Goal: Use online tool/utility: Utilize a website feature to perform a specific function

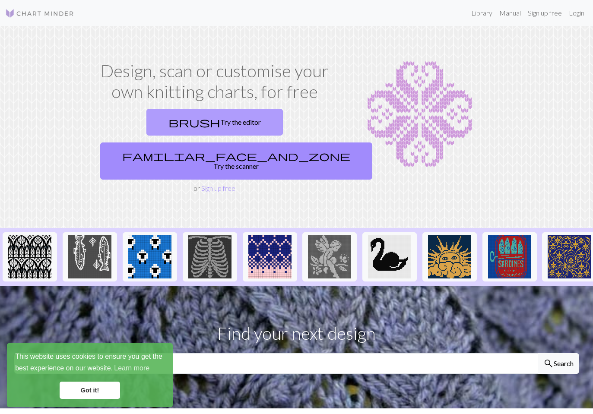
click at [191, 126] on link "brush Try the editor" at bounding box center [214, 122] width 136 height 27
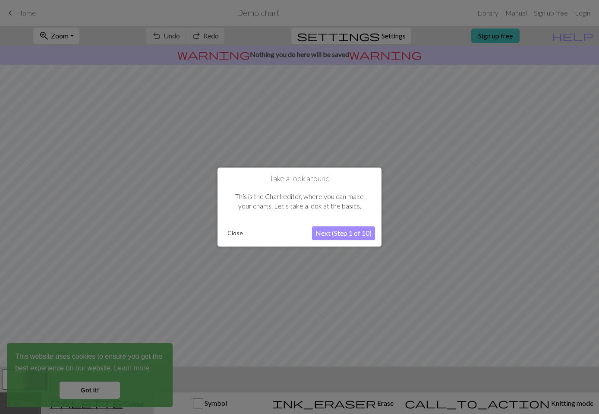
click at [353, 232] on button "Next (Step 1 of 10)" at bounding box center [343, 233] width 63 height 14
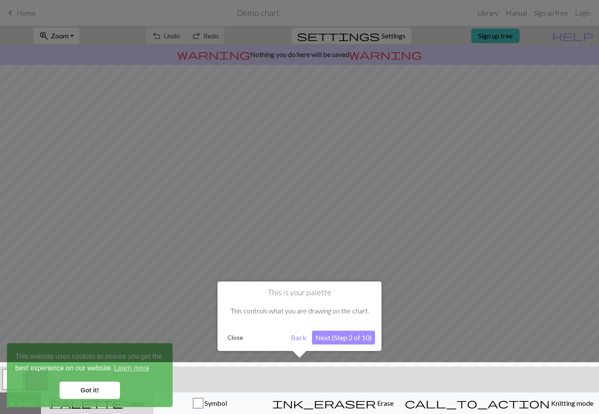
click at [345, 340] on button "Next (Step 2 of 10)" at bounding box center [343, 338] width 63 height 14
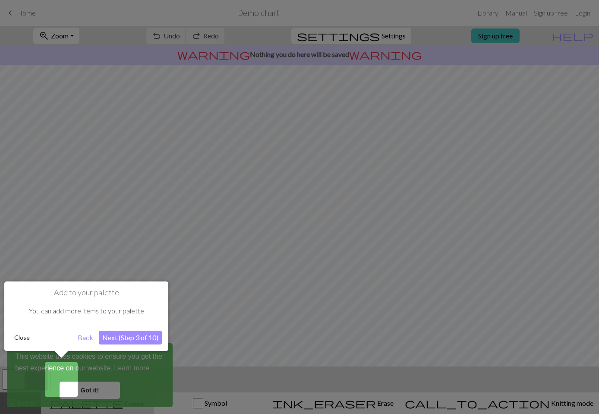
click at [114, 332] on button "Next (Step 3 of 10)" at bounding box center [130, 338] width 63 height 14
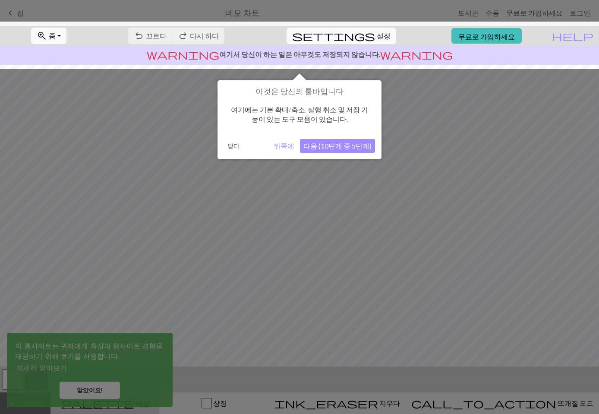
click at [357, 141] on button "다음 (10단계 중 5단계)" at bounding box center [337, 146] width 75 height 14
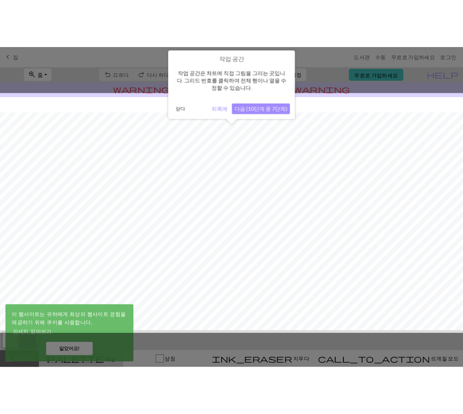
scroll to position [20, 0]
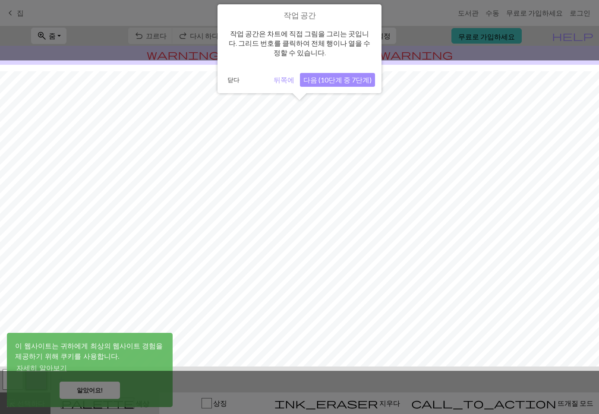
click at [363, 82] on font "다음 (10단계 중 7단계)" at bounding box center [338, 80] width 68 height 8
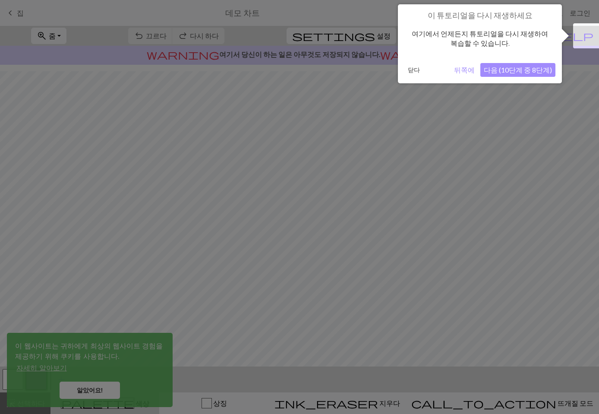
click at [533, 70] on font "다음 (10단계 중 8단계)" at bounding box center [518, 70] width 68 height 8
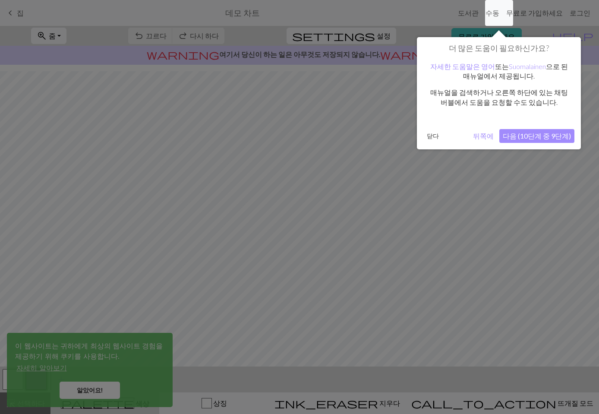
click at [553, 137] on font "다음 (10단계 중 9단계)" at bounding box center [537, 136] width 68 height 8
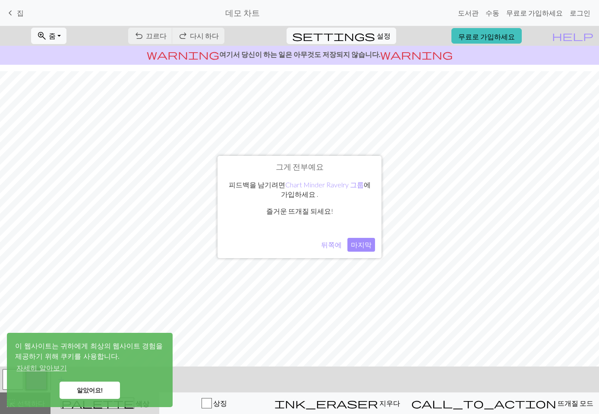
click at [369, 243] on font "마지막" at bounding box center [361, 244] width 21 height 8
click at [586, 14] on font "로그인" at bounding box center [580, 13] width 21 height 8
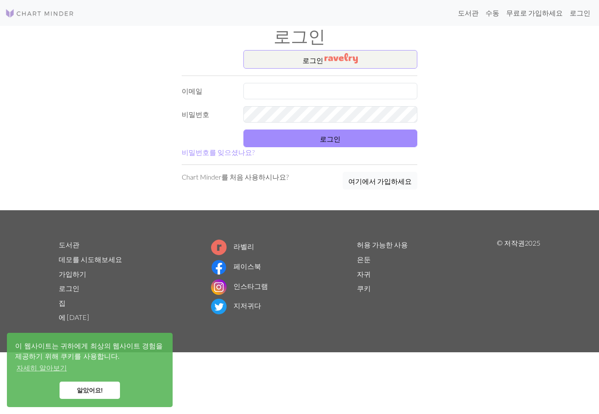
click at [383, 183] on font "여기에서 가입하세요" at bounding box center [379, 181] width 63 height 8
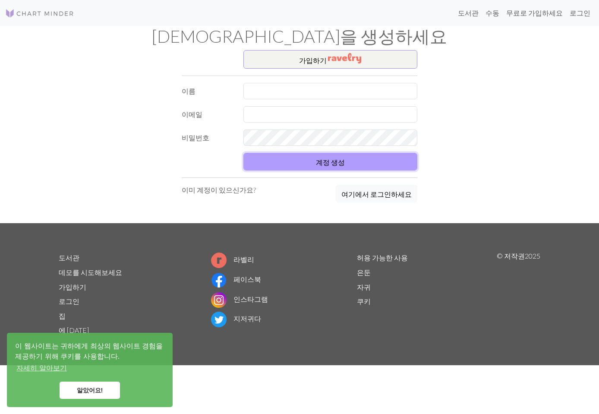
click at [407, 166] on button "계정 생성" at bounding box center [330, 162] width 174 height 18
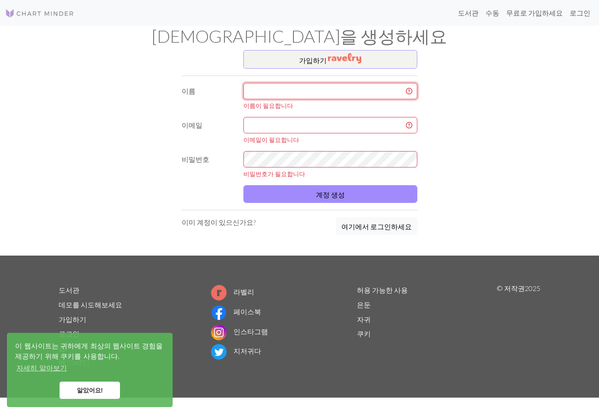
click at [350, 87] on input "text" at bounding box center [330, 91] width 174 height 16
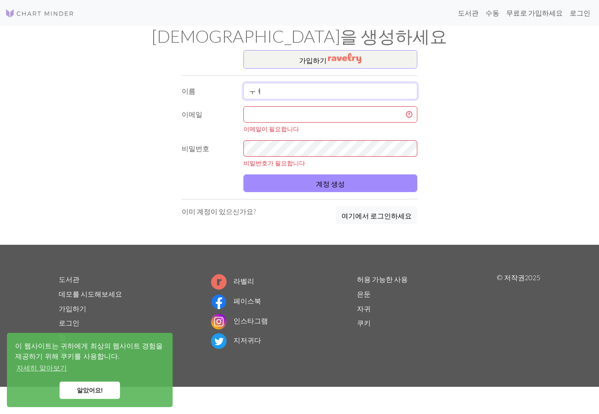
type input "ㅜ"
type input "nuri"
type input "[EMAIL_ADDRESS][DOMAIN_NAME]"
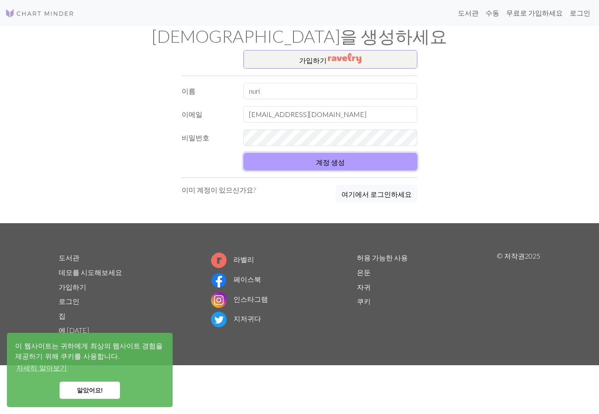
click at [320, 166] on button "계정 생성" at bounding box center [330, 162] width 174 height 18
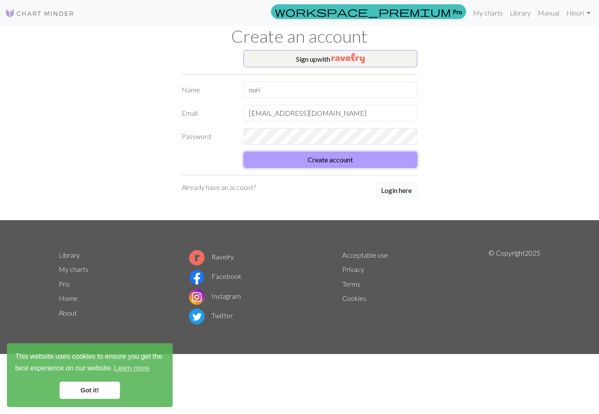
click at [326, 158] on button "Create account" at bounding box center [330, 160] width 174 height 16
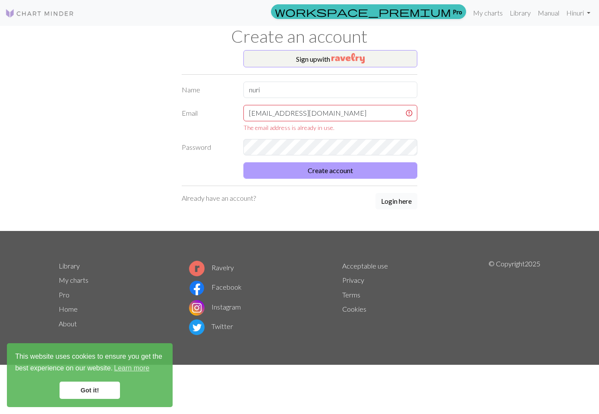
click at [326, 158] on form "Name nuri Email [EMAIL_ADDRESS][DOMAIN_NAME] The email address is already in us…" at bounding box center [300, 130] width 236 height 97
click at [317, 168] on button "Create account" at bounding box center [330, 170] width 174 height 16
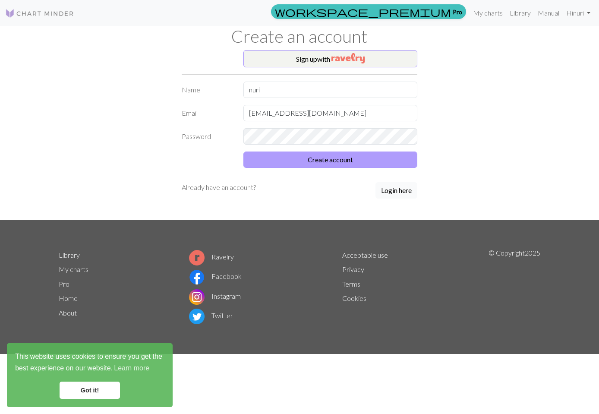
click at [317, 168] on div "Sign up with Name [PERSON_NAME] [EMAIL_ADDRESS][DOMAIN_NAME] Password Create ac…" at bounding box center [300, 135] width 246 height 170
click at [317, 168] on button "Create account" at bounding box center [330, 160] width 174 height 16
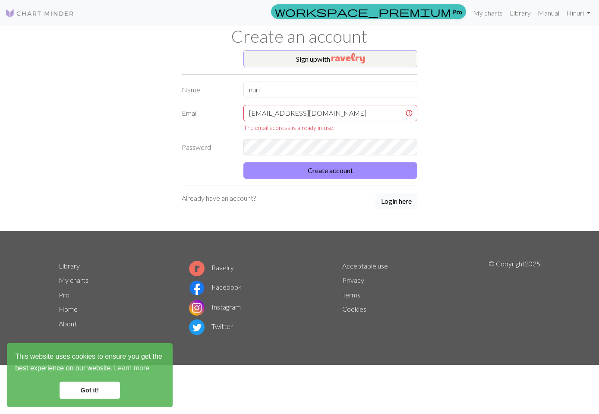
click at [387, 199] on button "Login here" at bounding box center [397, 201] width 42 height 16
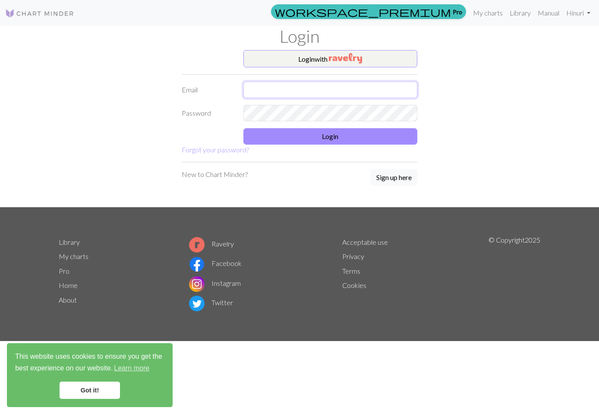
click at [317, 95] on input "text" at bounding box center [330, 90] width 174 height 16
type input "[EMAIL_ADDRESS][DOMAIN_NAME]"
click at [335, 132] on button "Login" at bounding box center [330, 136] width 174 height 16
click at [338, 142] on button "Login" at bounding box center [330, 136] width 174 height 16
click at [341, 136] on button "Login" at bounding box center [330, 136] width 174 height 16
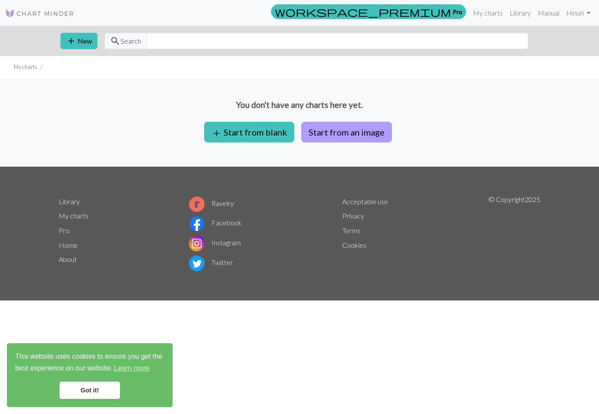
click at [348, 130] on button "Start from an image" at bounding box center [346, 132] width 91 height 21
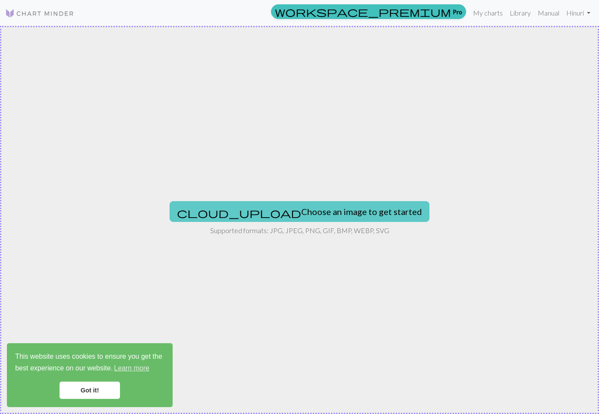
click at [295, 212] on button "cloud_upload Choose an image to get started" at bounding box center [300, 211] width 260 height 21
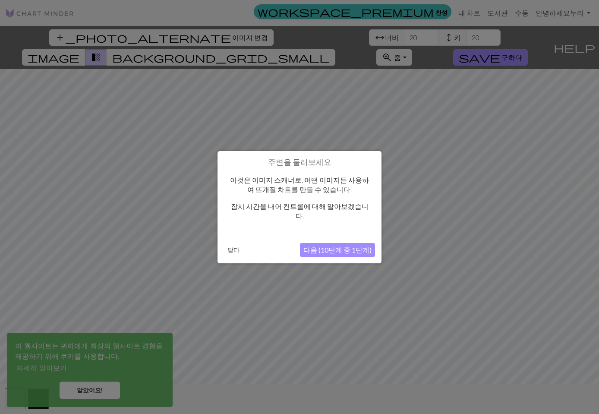
click at [363, 246] on font "다음 (10단계 중 1단계)" at bounding box center [338, 250] width 68 height 8
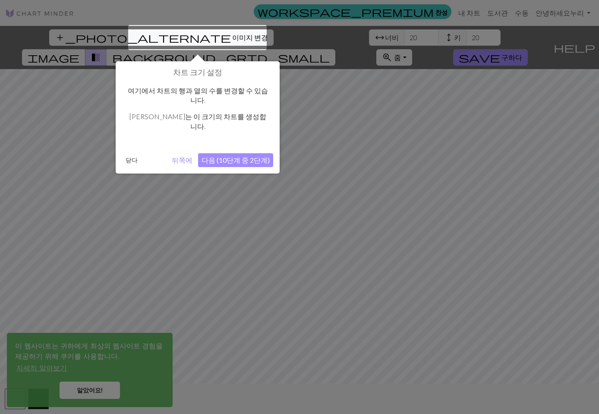
click at [249, 156] on font "다음 (10단계 중 2단계)" at bounding box center [236, 160] width 68 height 8
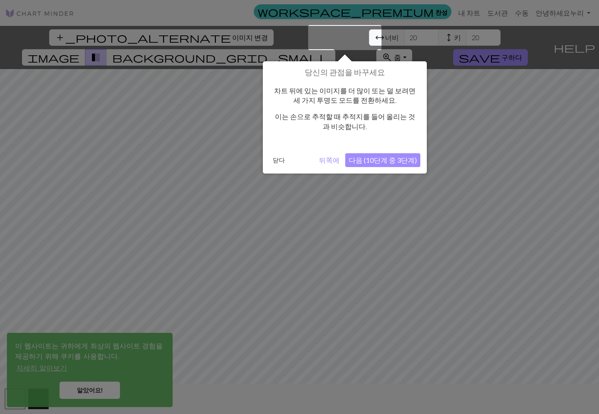
click at [402, 159] on font "다음 (10단계 중 3단계)" at bounding box center [383, 160] width 68 height 8
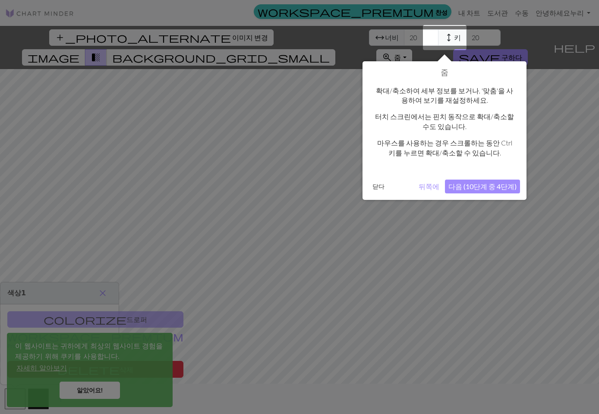
click at [499, 188] on font "다음 (10단계 중 4단계)" at bounding box center [483, 186] width 68 height 8
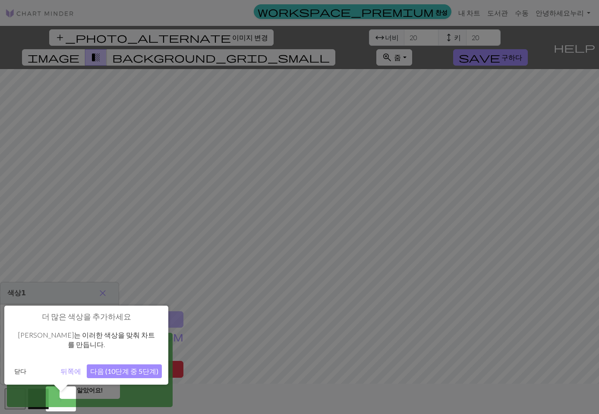
click at [136, 367] on font "다음 (10단계 중 5단계)" at bounding box center [124, 371] width 68 height 8
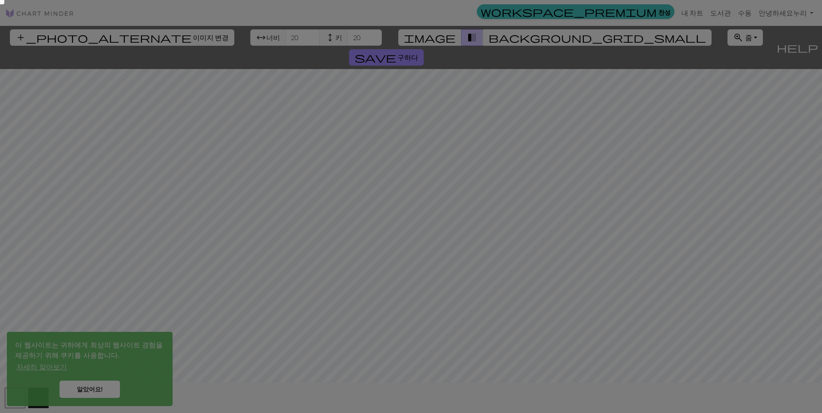
click at [592, 141] on div at bounding box center [411, 207] width 822 height 414
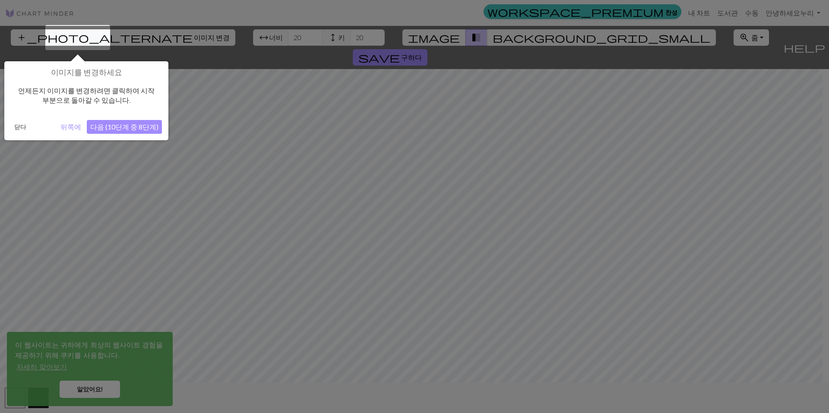
click at [139, 173] on div at bounding box center [414, 206] width 829 height 413
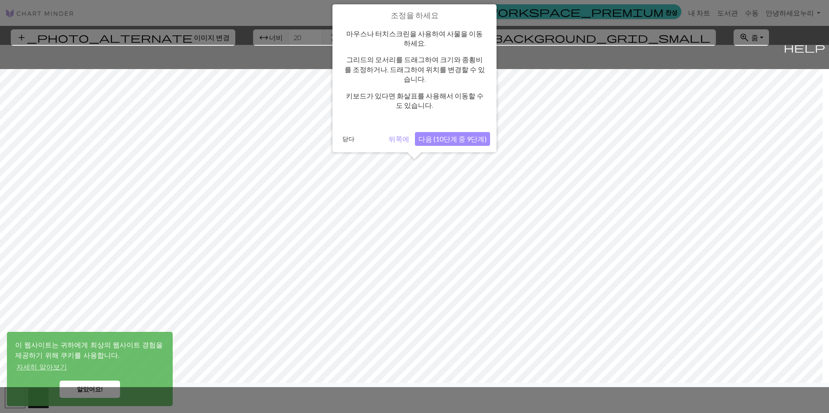
click at [592, 177] on div at bounding box center [415, 216] width 838 height 342
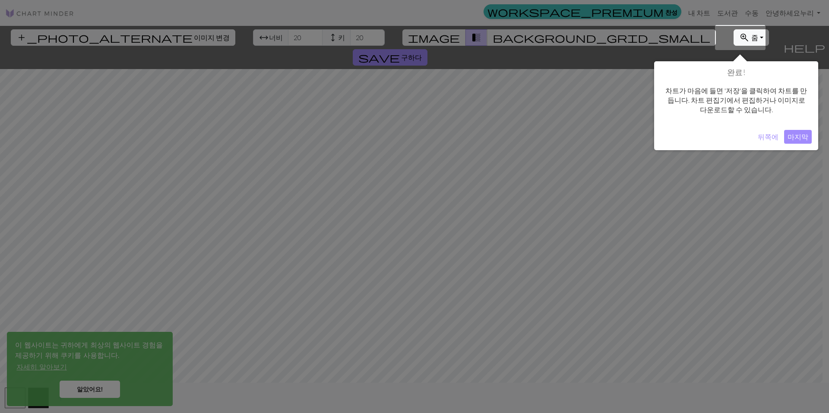
click at [592, 177] on div at bounding box center [414, 206] width 829 height 413
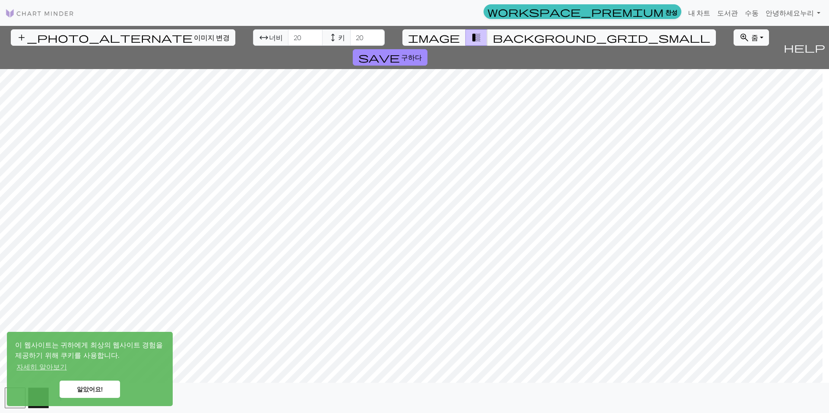
click at [592, 26] on div "add_photo_alternate 이미지 변경 arrow_range 너비 20 height 키 20 image transition_fade …" at bounding box center [414, 219] width 829 height 387
click at [592, 26] on div "add_photo_alternate 이미지 변경 arrow_range 너비 20 height 키 20 image transition_fade …" at bounding box center [390, 47] width 780 height 43
click at [592, 38] on div "add_photo_alternate 이미지 변경 arrow_range 너비 20 height 키 20 image transition_fade …" at bounding box center [414, 219] width 829 height 387
click at [493, 38] on span "background_grid_small" at bounding box center [602, 38] width 218 height 12
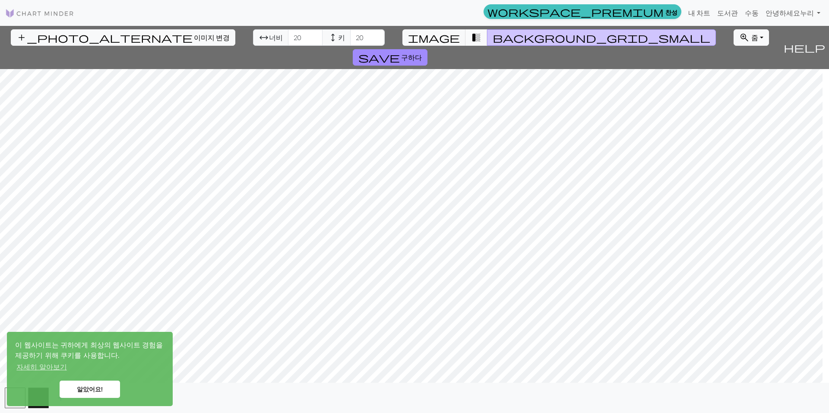
click at [471, 37] on span "transition_fade" at bounding box center [476, 38] width 10 height 12
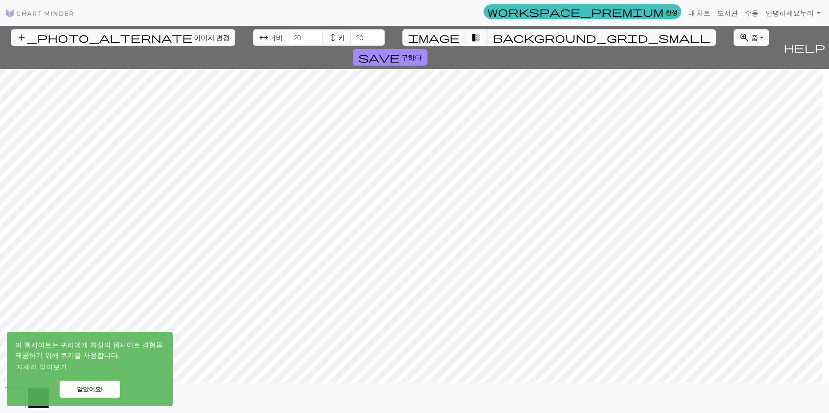
click at [471, 37] on span "transition_fade" at bounding box center [476, 38] width 10 height 12
drag, startPoint x: 460, startPoint y: 38, endPoint x: 463, endPoint y: 27, distance: 10.8
click at [462, 28] on div "add_photo_alternate 이미지 변경 arrow_range 너비 20 height 키 20 image transition_fade …" at bounding box center [390, 47] width 780 height 43
click at [463, 27] on div "add_photo_alternate 이미지 변경 arrow_range 너비 20 height 키 20 image transition_fade …" at bounding box center [390, 47] width 780 height 43
click at [471, 41] on span "transition_fade" at bounding box center [476, 38] width 10 height 12
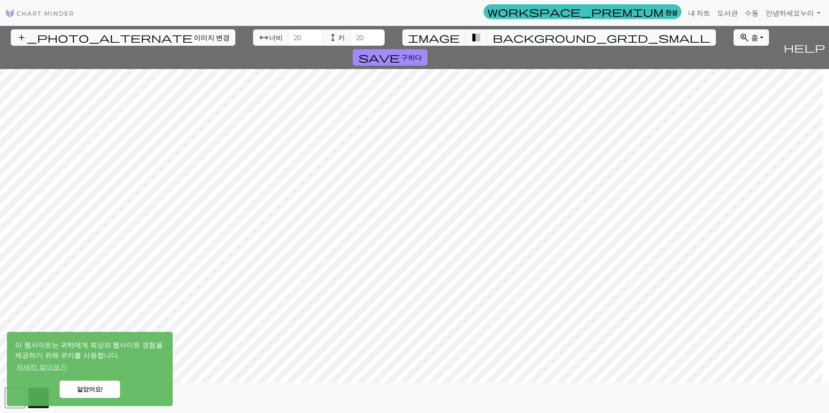
click at [492, 35] on button "background_grid_small" at bounding box center [601, 37] width 229 height 16
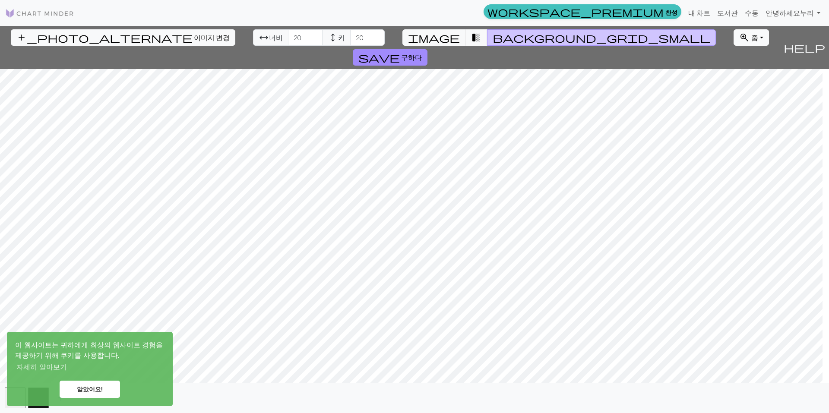
click at [592, 40] on font "줌" at bounding box center [754, 37] width 7 height 8
click at [592, 54] on font "모두에 적합" at bounding box center [759, 56] width 36 height 8
click at [85, 389] on font "알았어요!" at bounding box center [90, 389] width 26 height 7
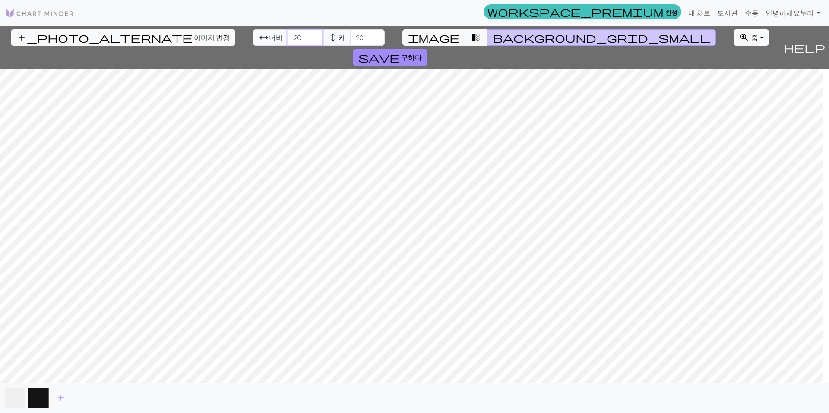
click at [288, 37] on input "20" at bounding box center [305, 37] width 35 height 16
click at [288, 38] on input "20" at bounding box center [305, 37] width 35 height 16
click at [288, 40] on input "20" at bounding box center [305, 37] width 35 height 16
type input "2"
type input "30"
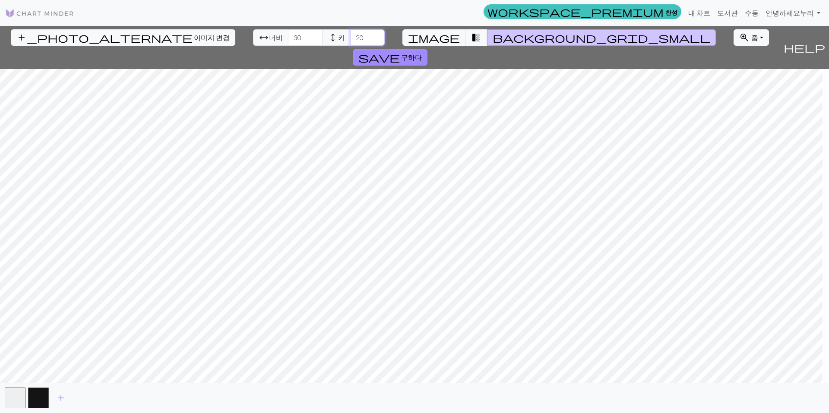
click at [350, 41] on input "20" at bounding box center [367, 37] width 35 height 16
type input "2"
type input "30"
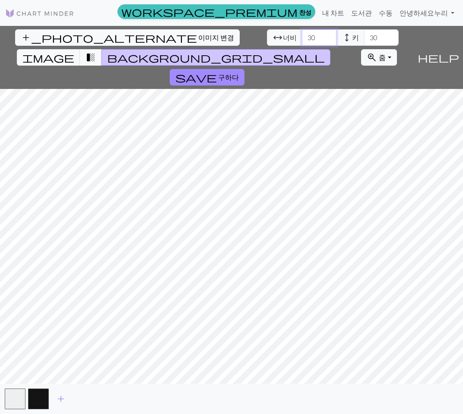
click at [302, 39] on input "30" at bounding box center [319, 37] width 35 height 16
drag, startPoint x: 139, startPoint y: 39, endPoint x: 132, endPoint y: 40, distance: 7.4
click at [302, 40] on input "30" at bounding box center [319, 37] width 35 height 16
click at [302, 39] on input "30" at bounding box center [319, 37] width 35 height 16
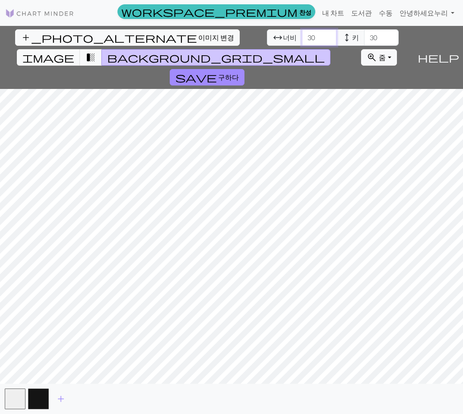
click at [302, 40] on input "30" at bounding box center [319, 37] width 35 height 16
click at [302, 38] on input "30" at bounding box center [319, 37] width 35 height 16
type input "20"
click at [364, 37] on input "30" at bounding box center [381, 37] width 35 height 16
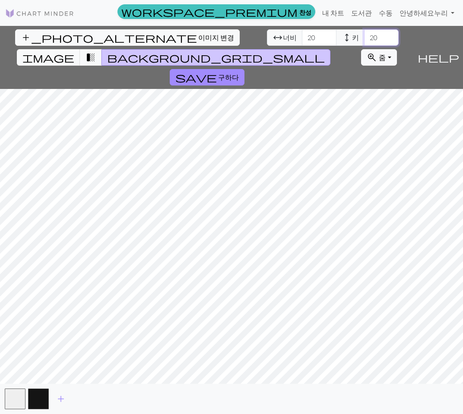
type input "20"
